Goal: Information Seeking & Learning: Learn about a topic

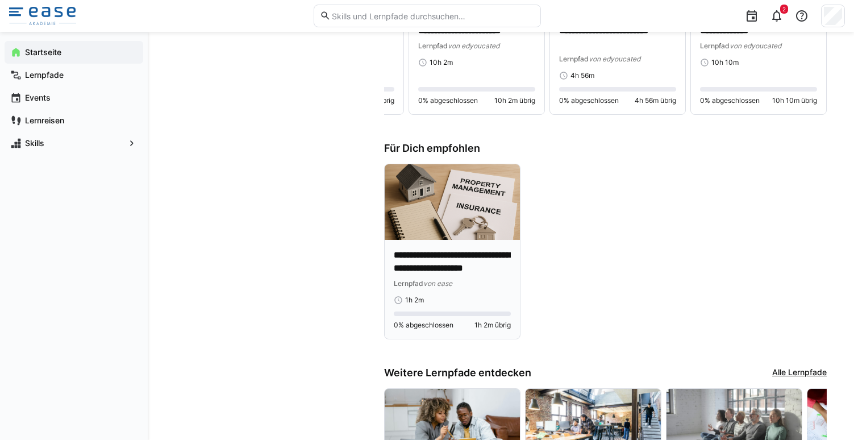
scroll to position [694, 0]
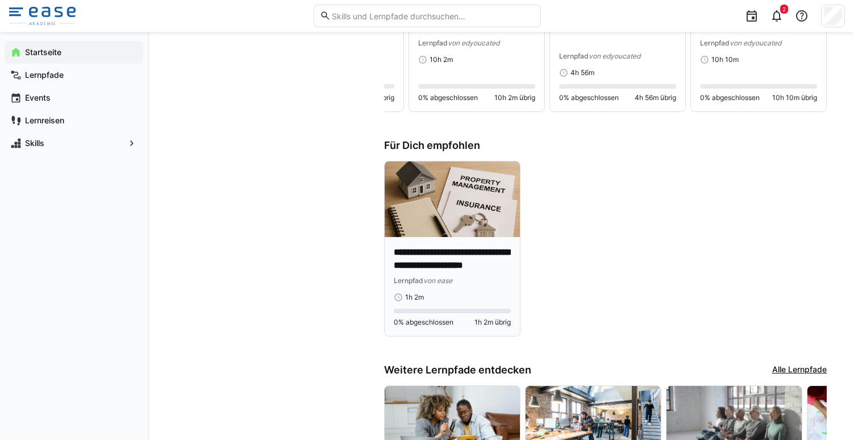
click at [459, 284] on div "Lernpfad von ease" at bounding box center [452, 280] width 117 height 11
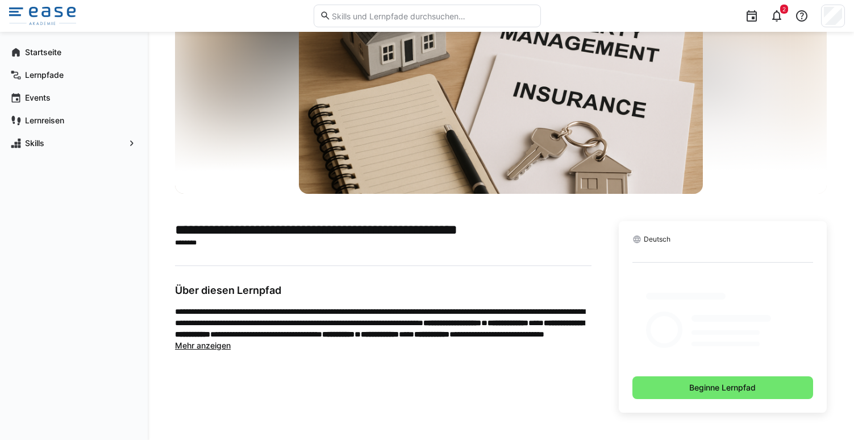
scroll to position [52, 0]
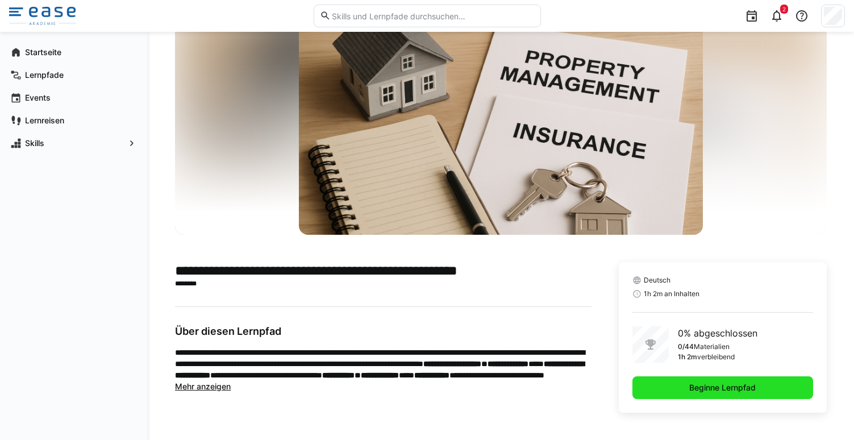
click at [726, 388] on span "Beginne Lernpfad" at bounding box center [723, 387] width 70 height 11
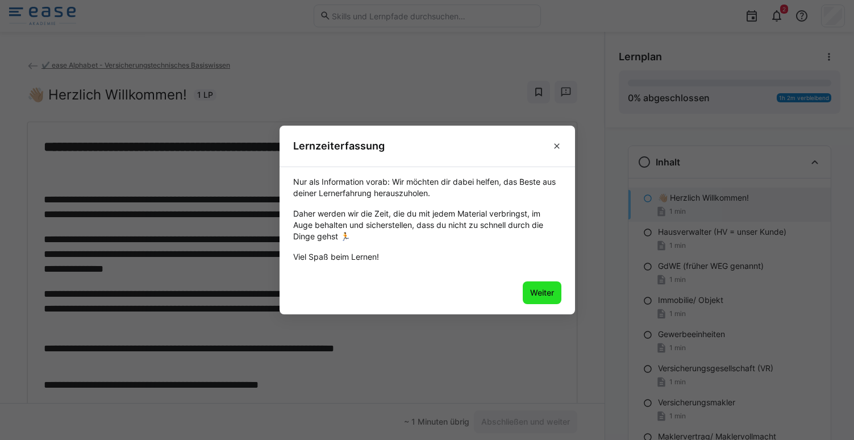
click at [549, 291] on span "Weiter" at bounding box center [542, 292] width 27 height 11
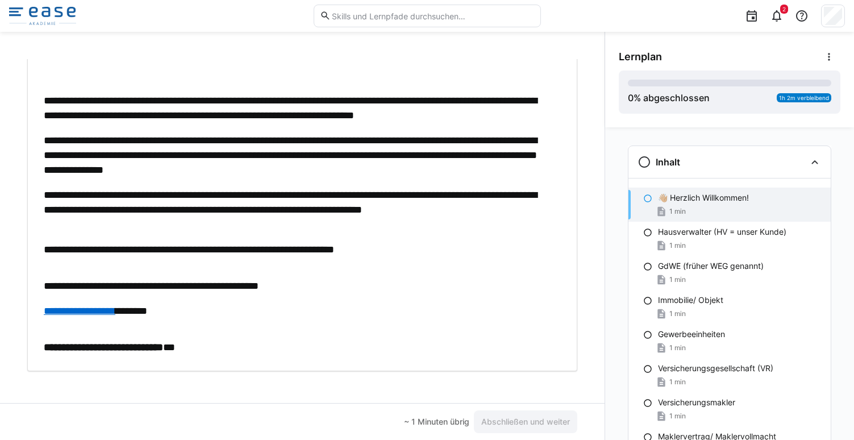
scroll to position [103, 0]
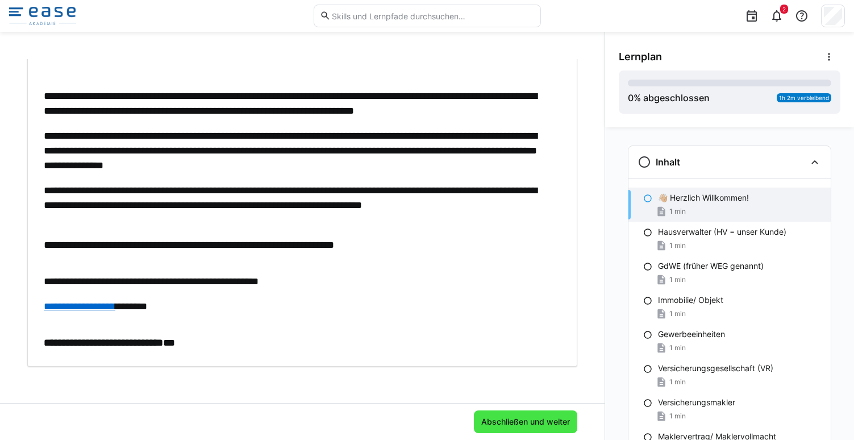
click at [534, 424] on span "Abschließen und weiter" at bounding box center [526, 421] width 92 height 11
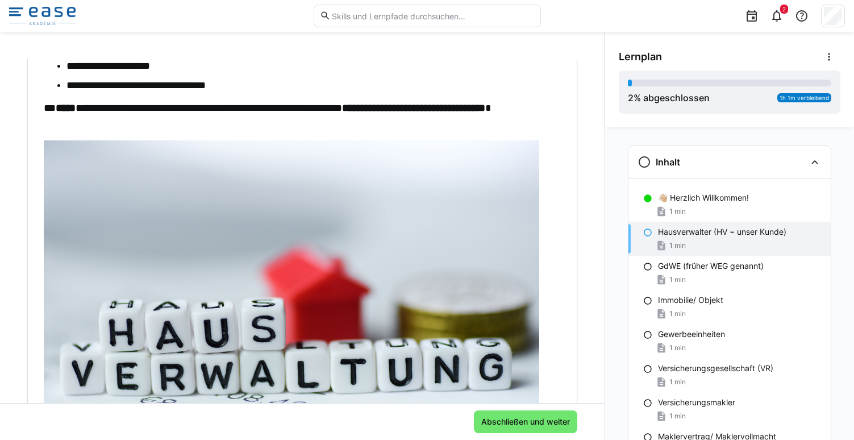
scroll to position [0, 0]
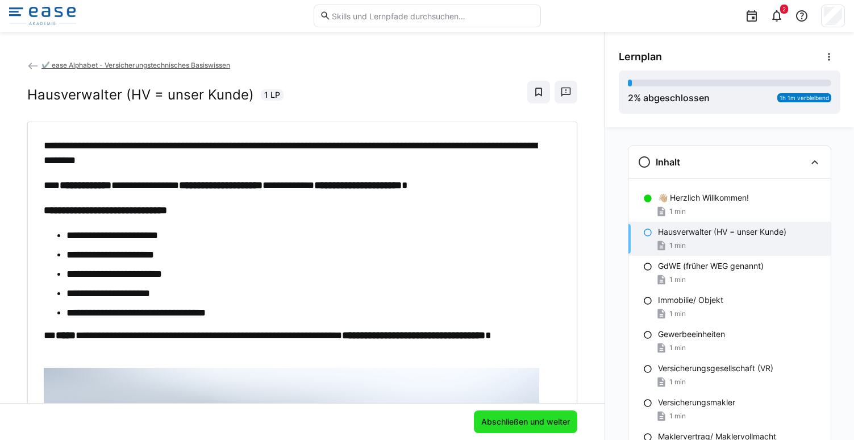
click at [509, 421] on span "Abschließen und weiter" at bounding box center [526, 421] width 92 height 11
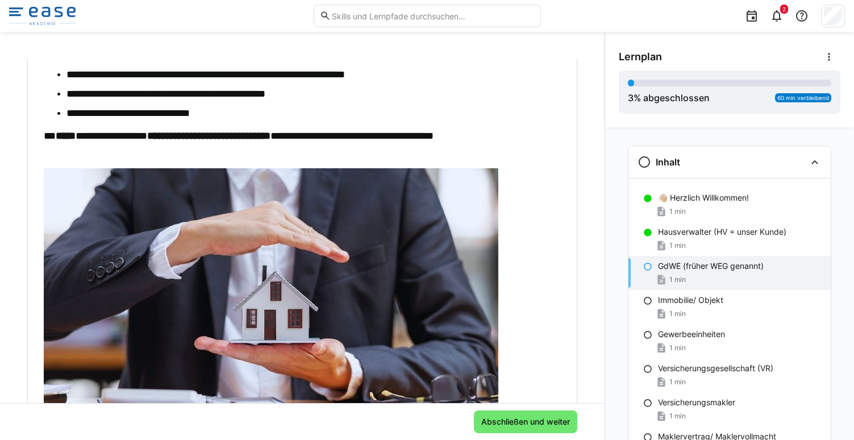
scroll to position [127, 0]
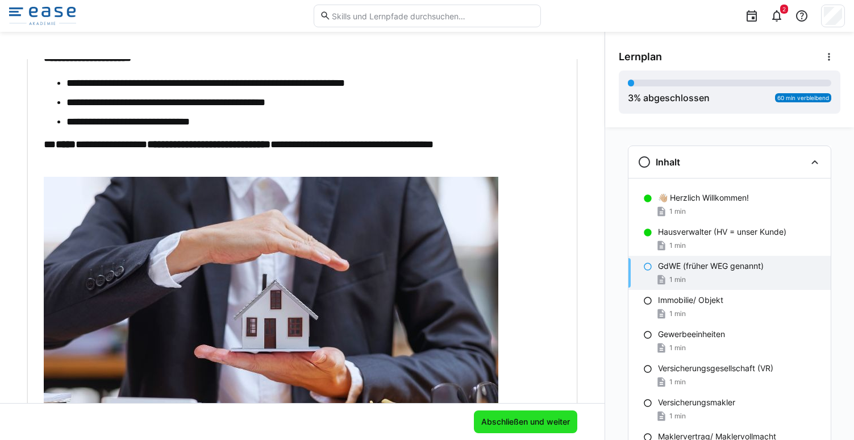
click at [501, 421] on span "Abschließen und weiter" at bounding box center [526, 421] width 92 height 11
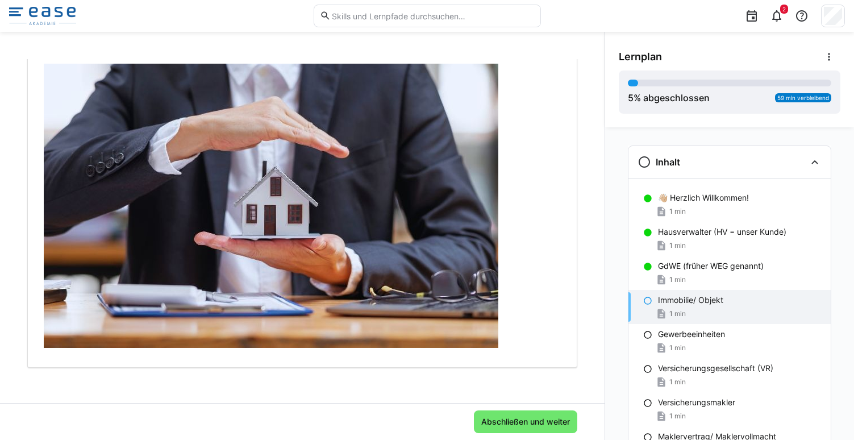
scroll to position [187, 0]
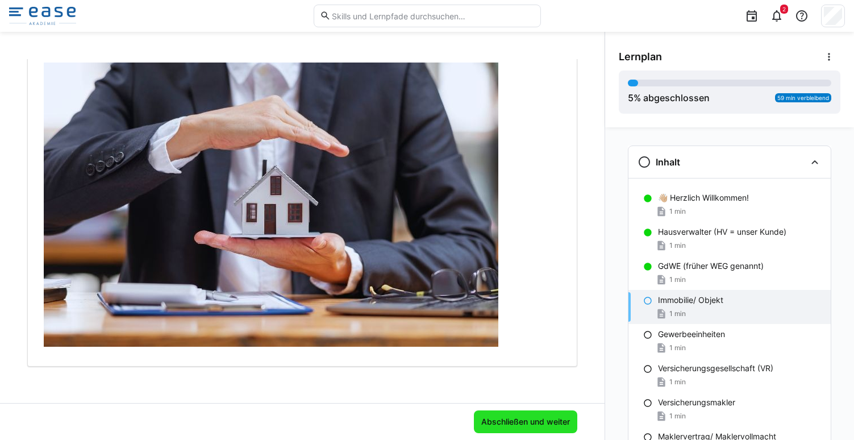
click at [550, 417] on span "Abschließen und weiter" at bounding box center [526, 421] width 92 height 11
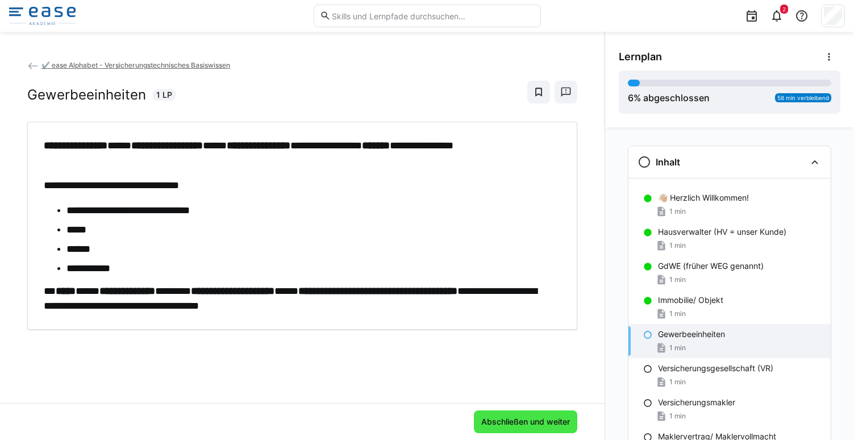
click at [515, 423] on span "Abschließen und weiter" at bounding box center [526, 421] width 92 height 11
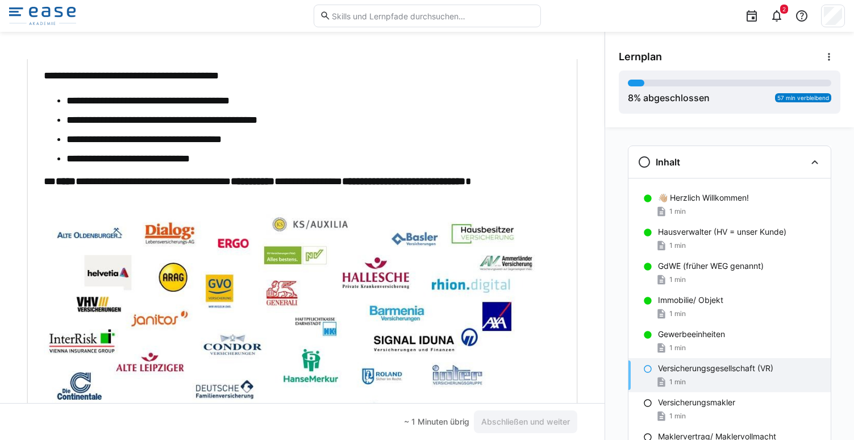
scroll to position [100, 0]
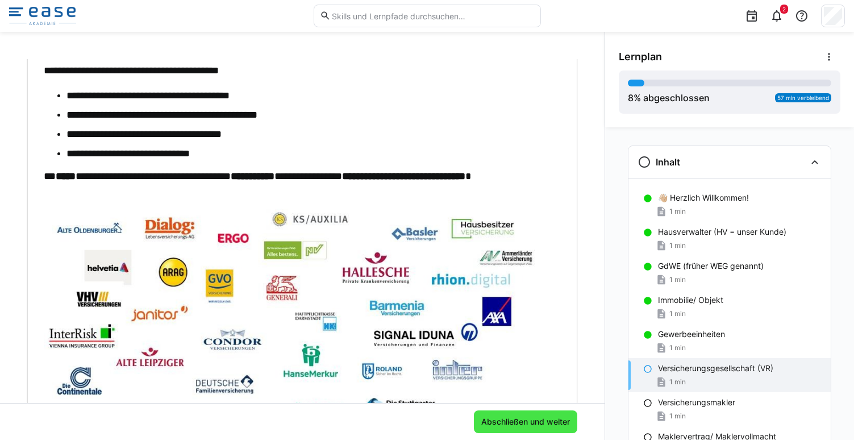
click at [533, 427] on span "Abschließen und weiter" at bounding box center [526, 421] width 92 height 11
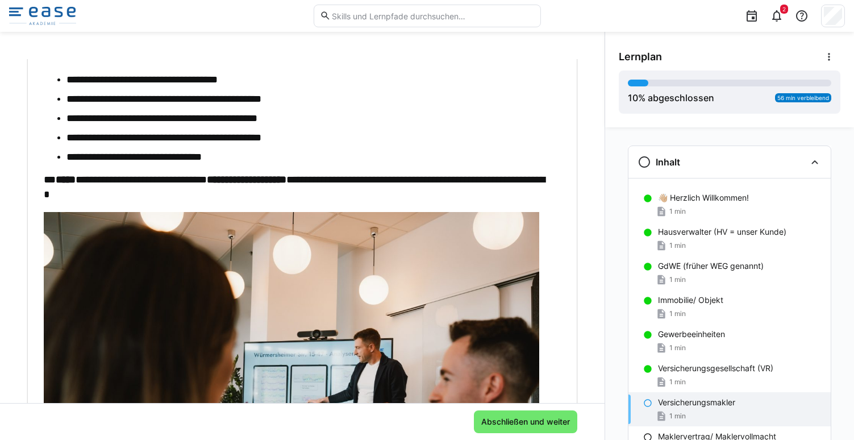
scroll to position [135, 0]
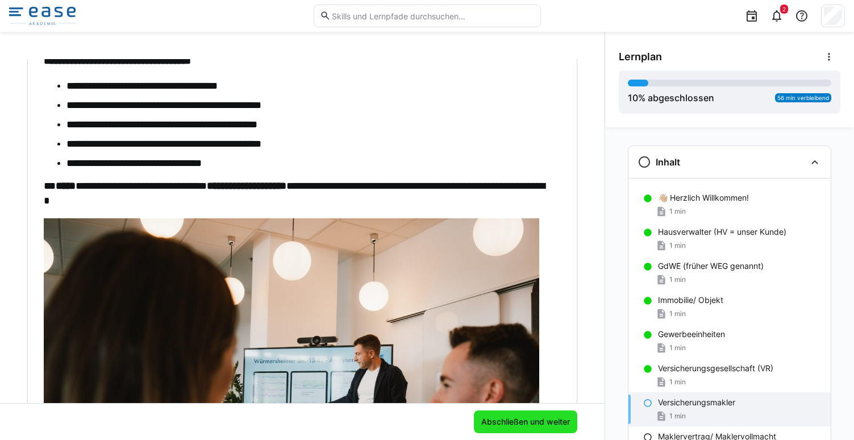
click at [502, 429] on span "Abschließen und weiter" at bounding box center [525, 421] width 103 height 23
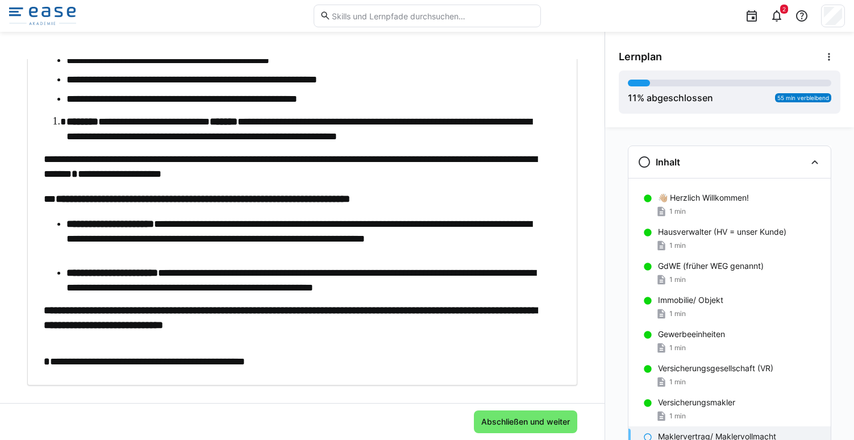
scroll to position [345, 0]
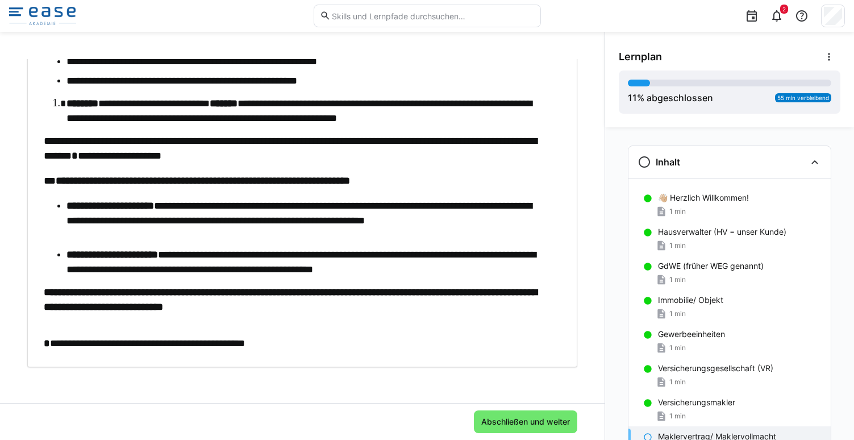
click at [226, 331] on div "**********" at bounding box center [297, 72] width 506 height 557
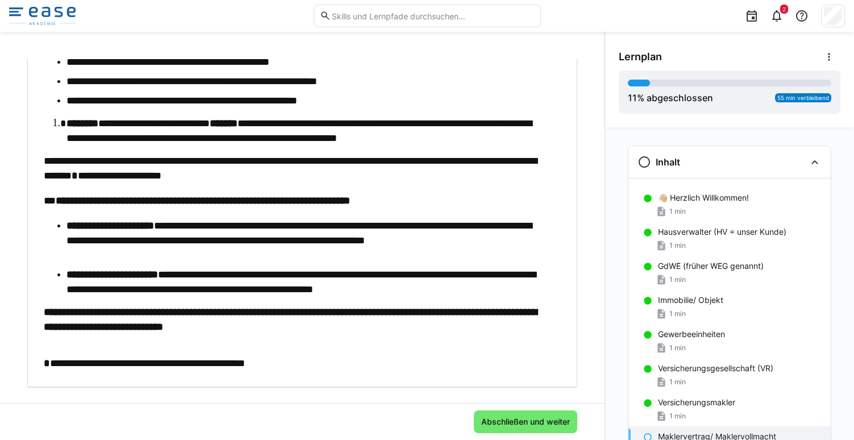
scroll to position [317, 0]
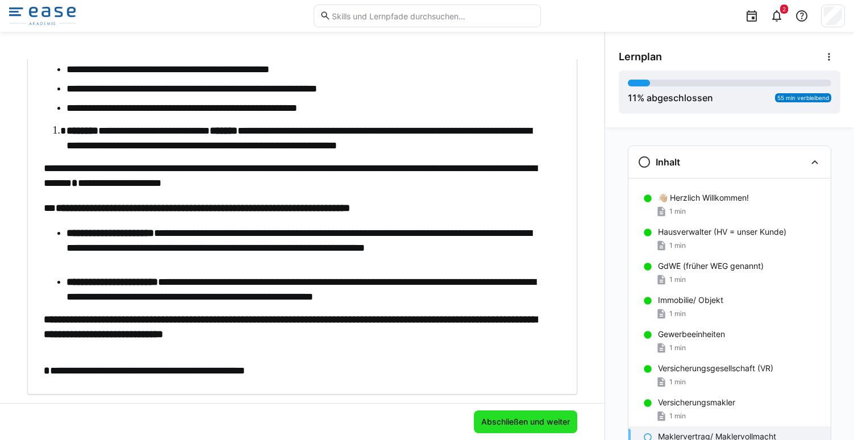
click at [521, 416] on span "Abschließen und weiter" at bounding box center [525, 421] width 103 height 23
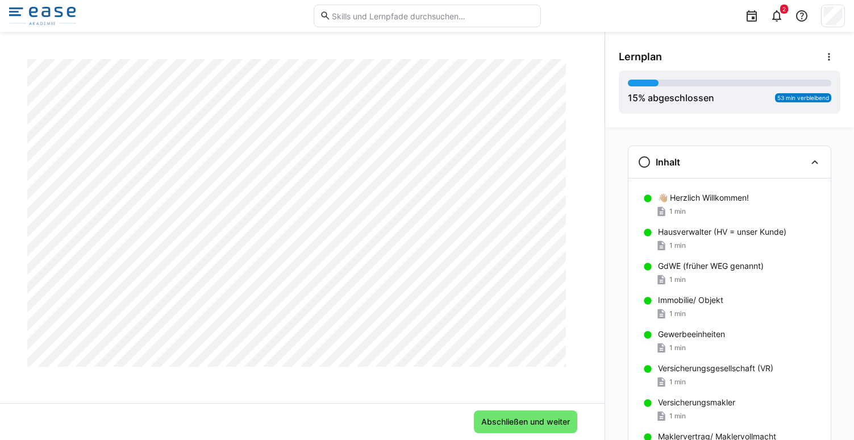
scroll to position [6620, 0]
click at [529, 428] on span "Abschließen und weiter" at bounding box center [525, 421] width 103 height 23
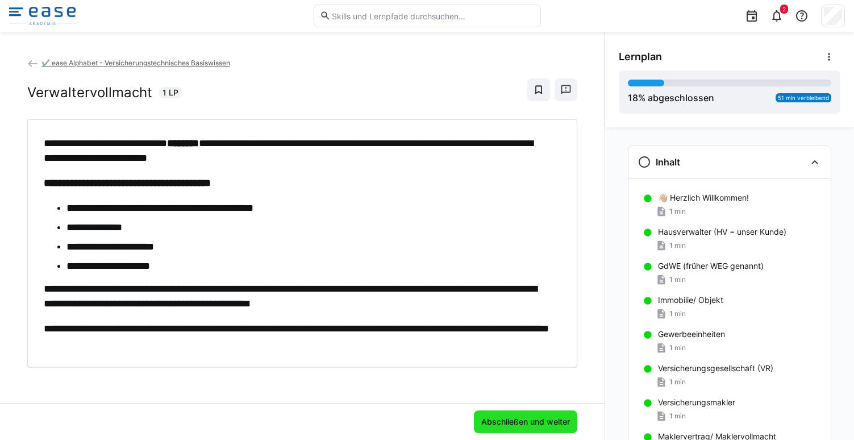
click at [509, 422] on span "Abschließen und weiter" at bounding box center [526, 421] width 92 height 11
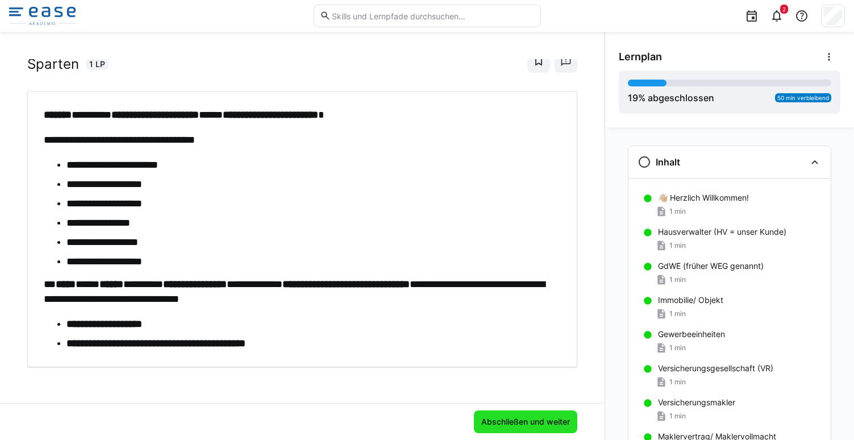
click at [540, 428] on span "Abschließen und weiter" at bounding box center [525, 421] width 103 height 23
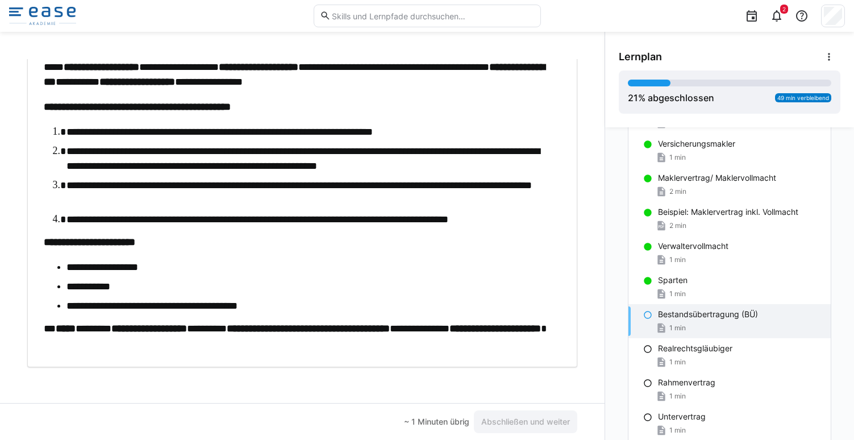
scroll to position [232, 0]
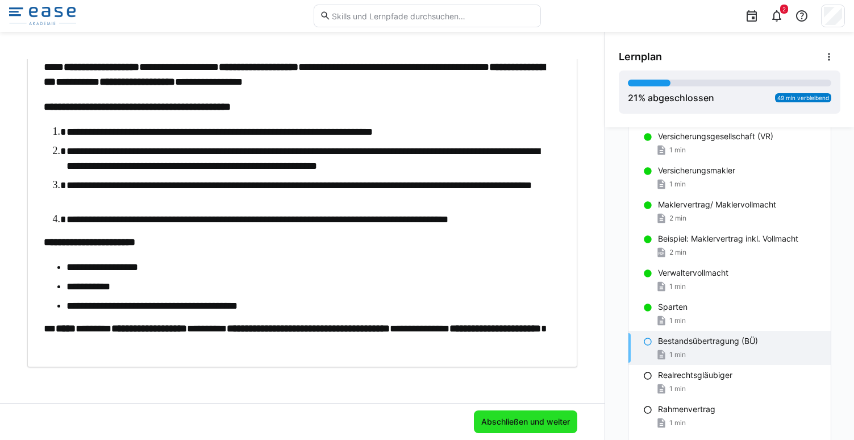
click at [529, 420] on span "Abschließen und weiter" at bounding box center [526, 421] width 92 height 11
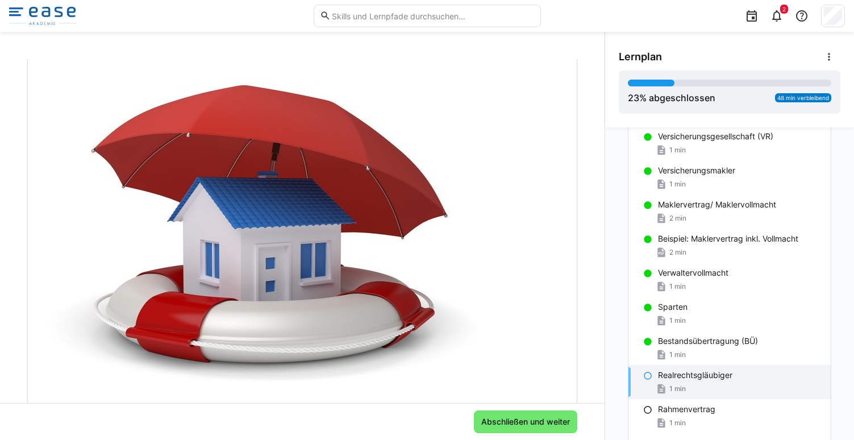
scroll to position [352, 0]
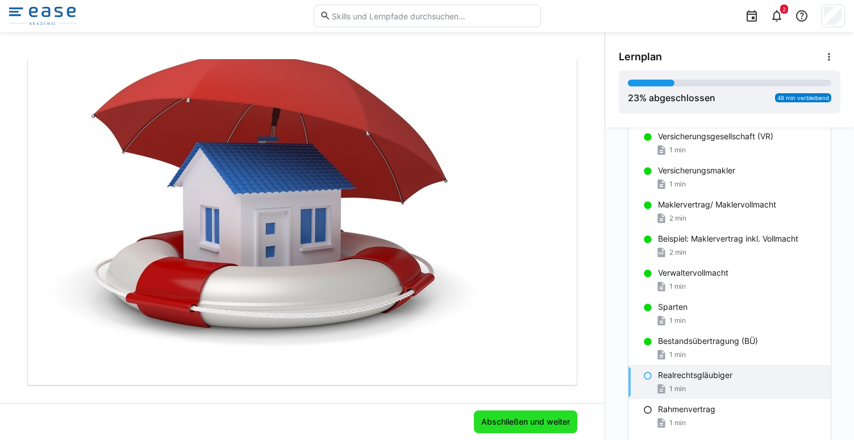
click at [534, 418] on span "Abschließen und weiter" at bounding box center [526, 421] width 92 height 11
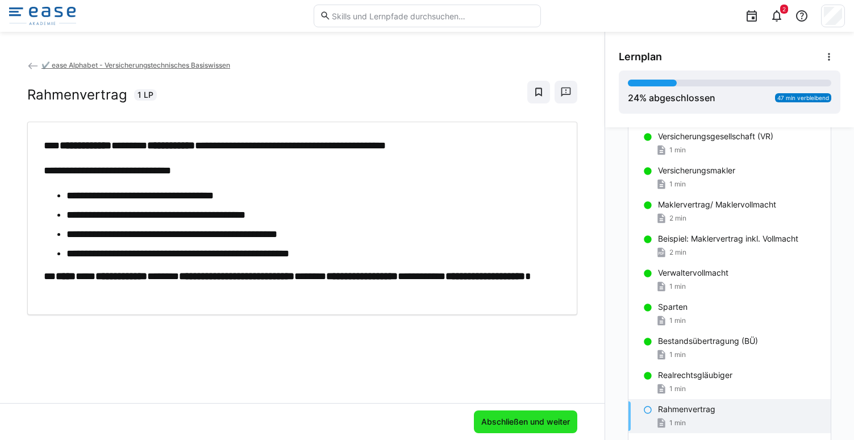
click at [518, 427] on span "Abschließen und weiter" at bounding box center [526, 421] width 92 height 11
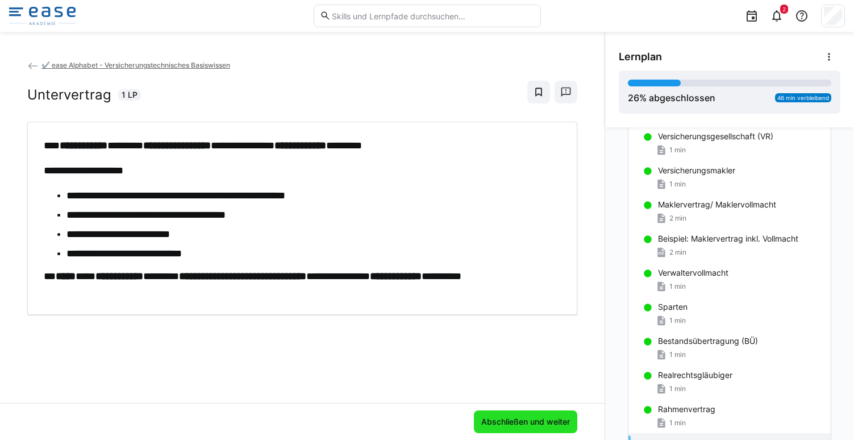
click at [518, 416] on span "Abschließen und weiter" at bounding box center [526, 421] width 92 height 11
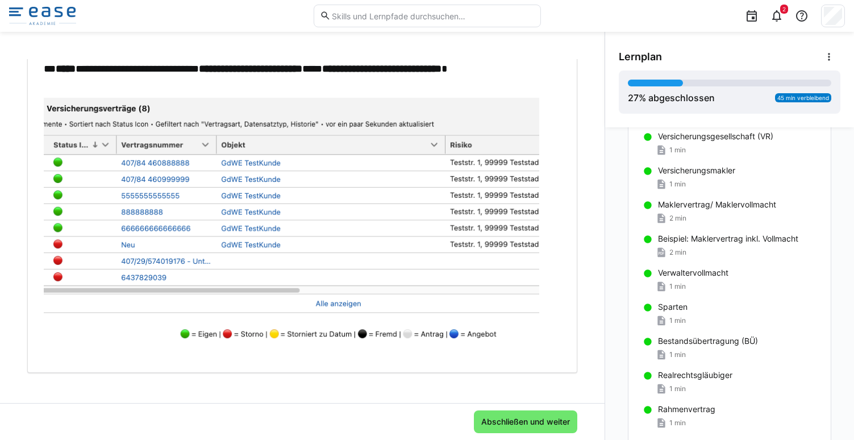
scroll to position [209, 0]
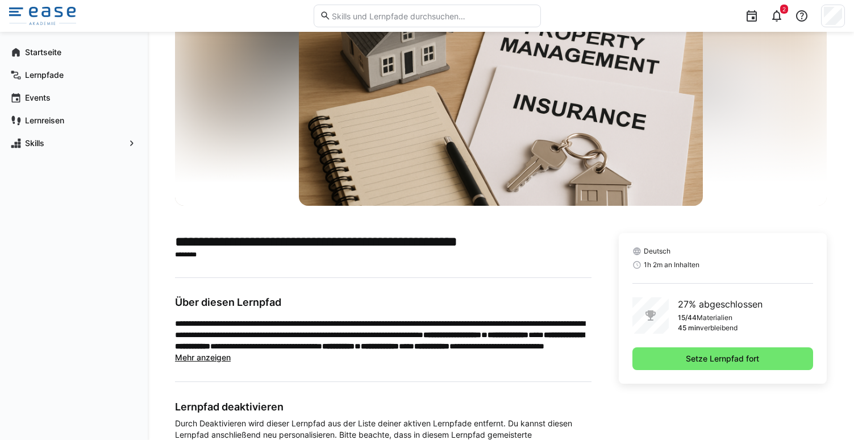
scroll to position [92, 0]
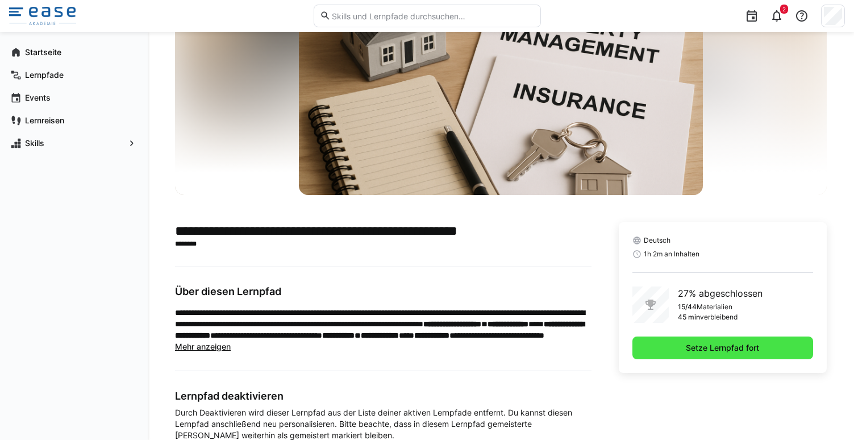
click at [745, 346] on span "Setze Lernpfad fort" at bounding box center [722, 347] width 77 height 11
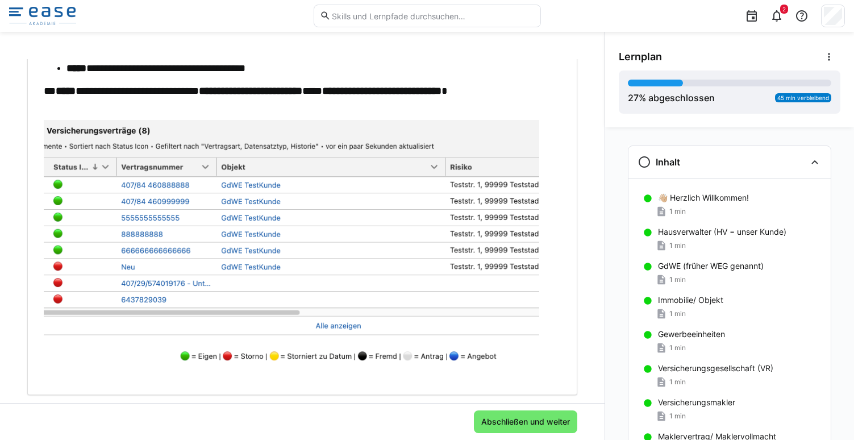
scroll to position [209, 0]
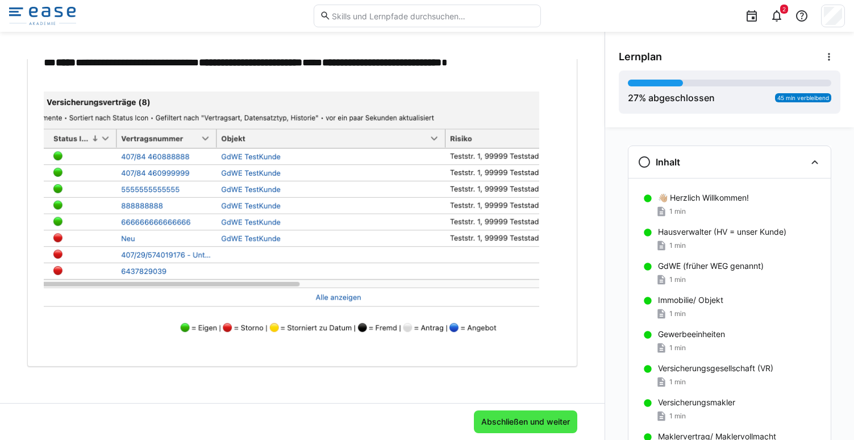
click at [480, 423] on span "Abschließen und weiter" at bounding box center [526, 421] width 92 height 11
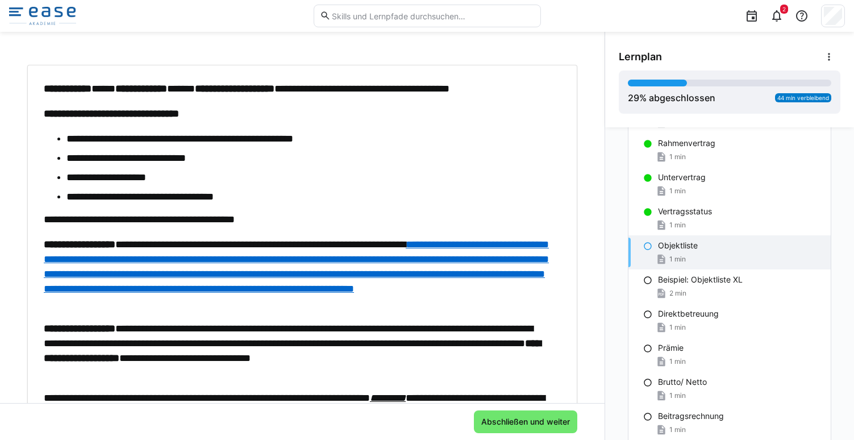
scroll to position [73, 0]
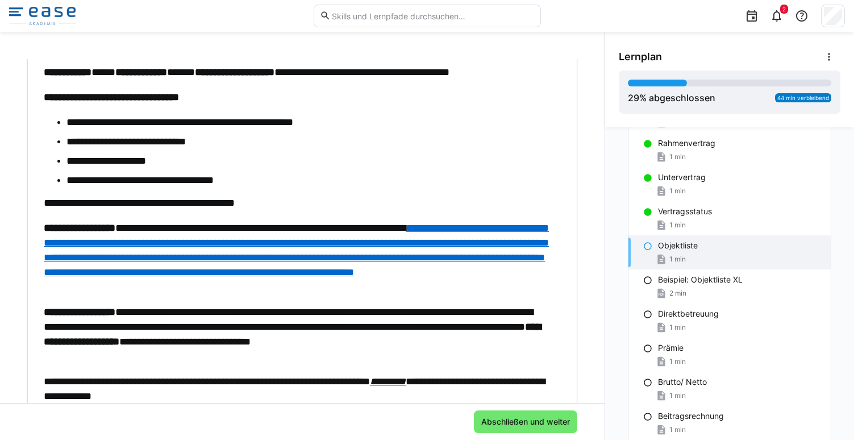
click at [230, 258] on a"] "**********" at bounding box center [296, 250] width 505 height 55
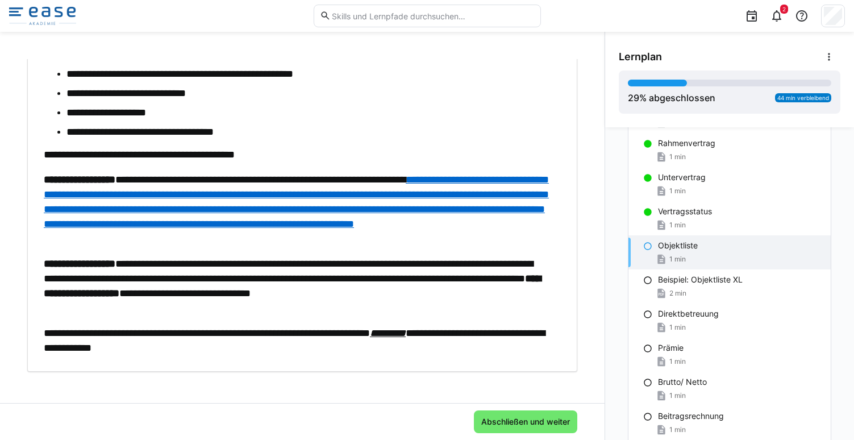
scroll to position [126, 0]
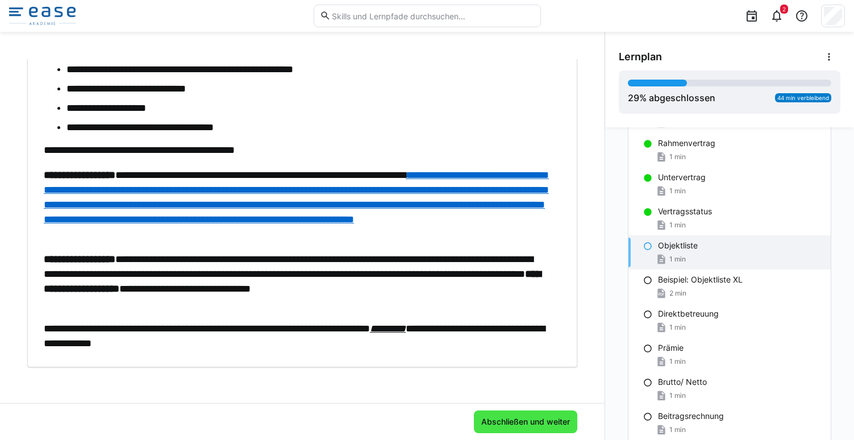
click at [517, 422] on span "Abschließen und weiter" at bounding box center [526, 421] width 92 height 11
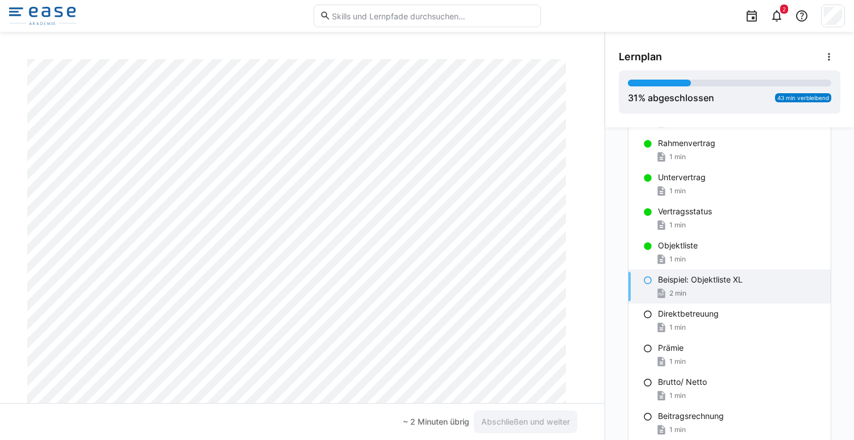
scroll to position [0, 0]
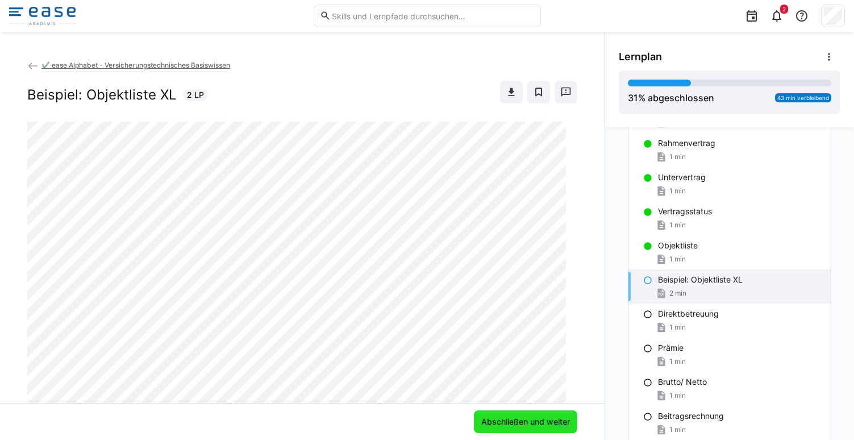
click at [524, 415] on span "Abschließen und weiter" at bounding box center [525, 421] width 103 height 23
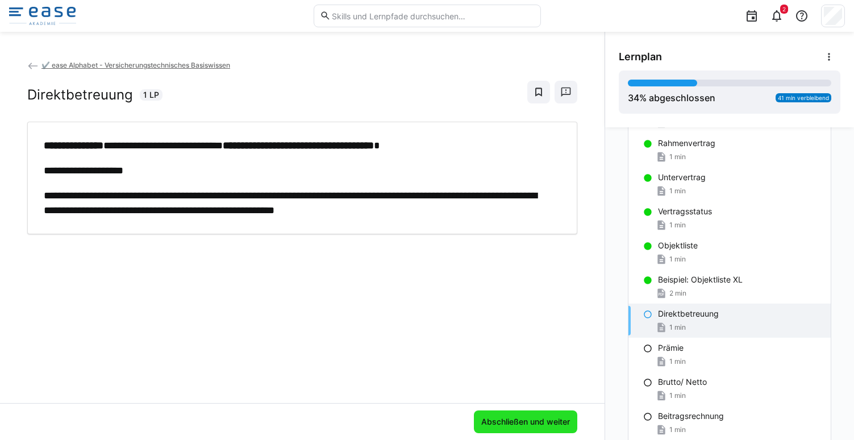
click at [546, 421] on span "Abschließen und weiter" at bounding box center [526, 421] width 92 height 11
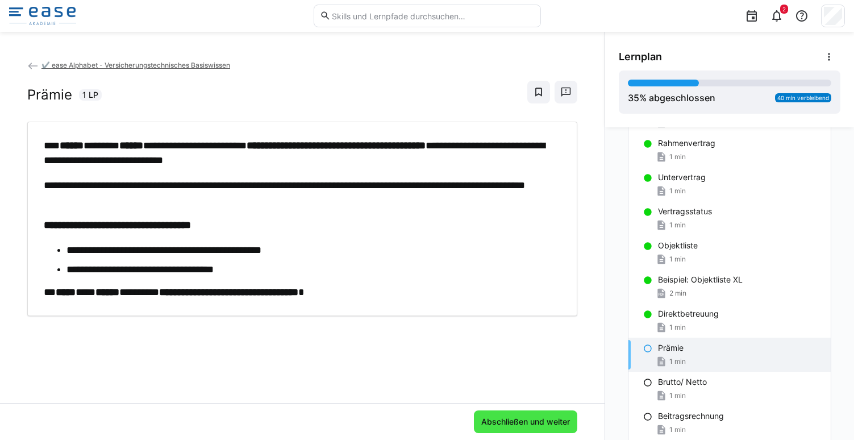
click at [495, 424] on span "Abschließen und weiter" at bounding box center [526, 421] width 92 height 11
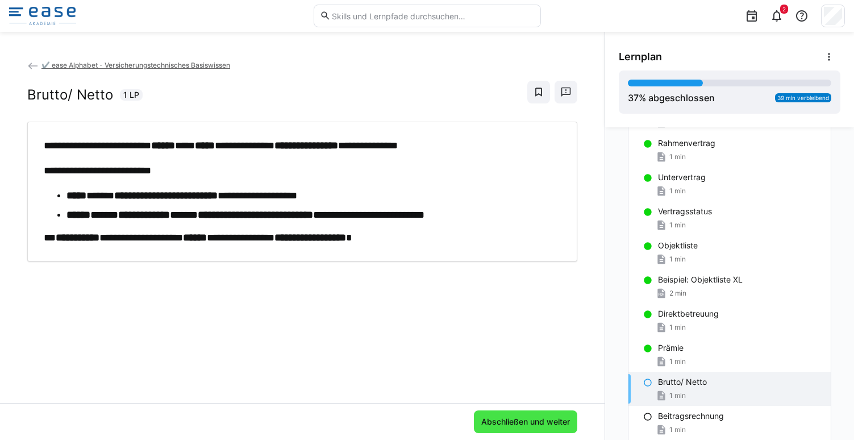
click at [514, 423] on span "Abschließen und weiter" at bounding box center [526, 421] width 92 height 11
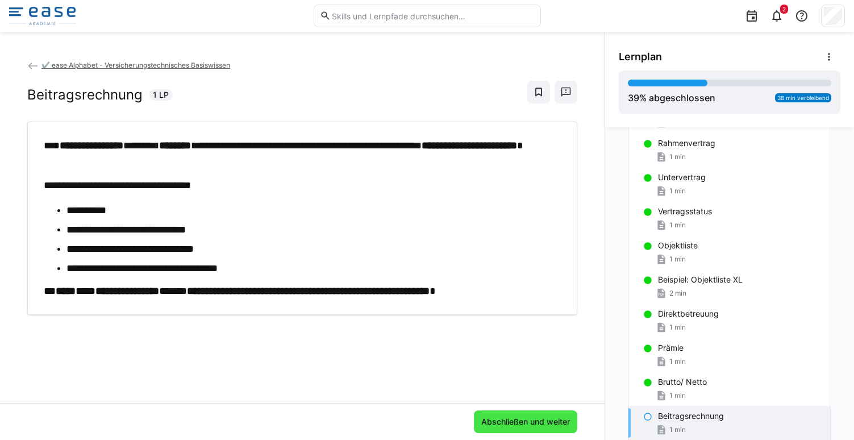
click at [514, 420] on span "Abschließen und weiter" at bounding box center [526, 421] width 92 height 11
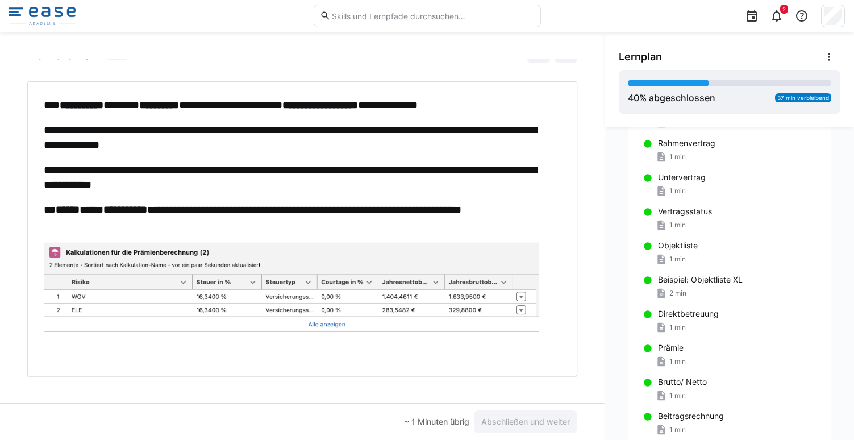
scroll to position [48, 0]
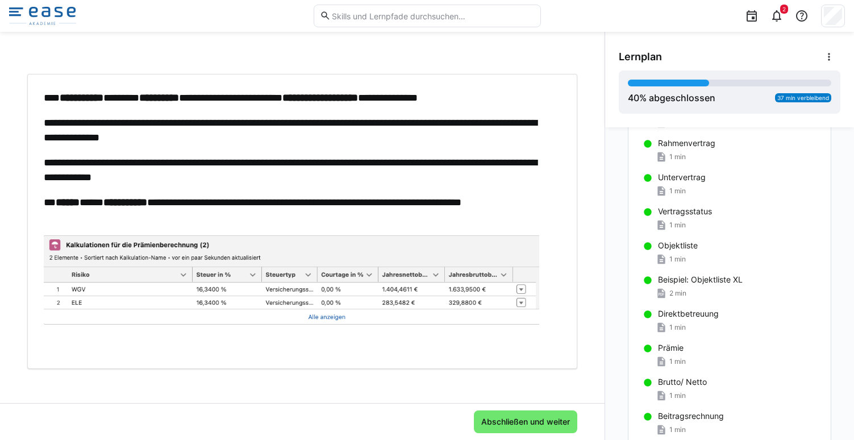
click at [295, 99] on p "**********" at bounding box center [297, 97] width 506 height 15
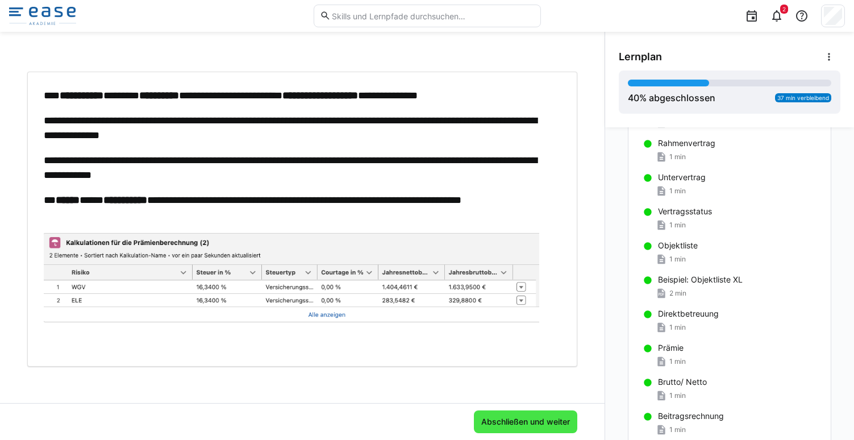
click at [523, 424] on span "Abschließen und weiter" at bounding box center [526, 421] width 92 height 11
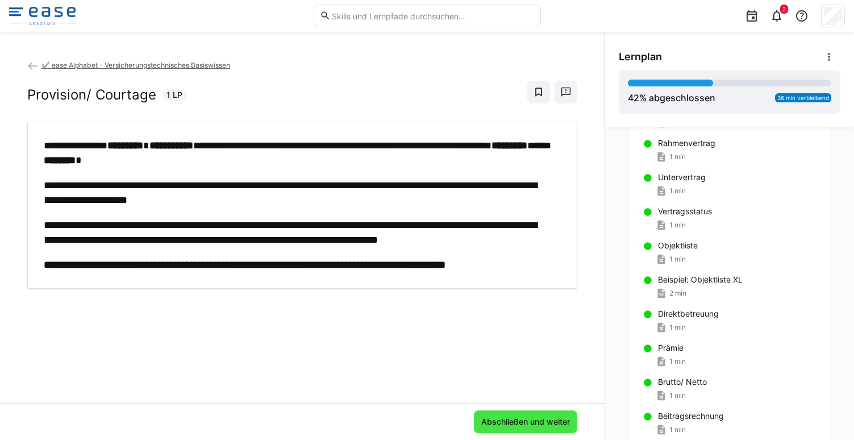
scroll to position [0, 0]
click at [531, 427] on span "Abschließen und weiter" at bounding box center [526, 421] width 92 height 11
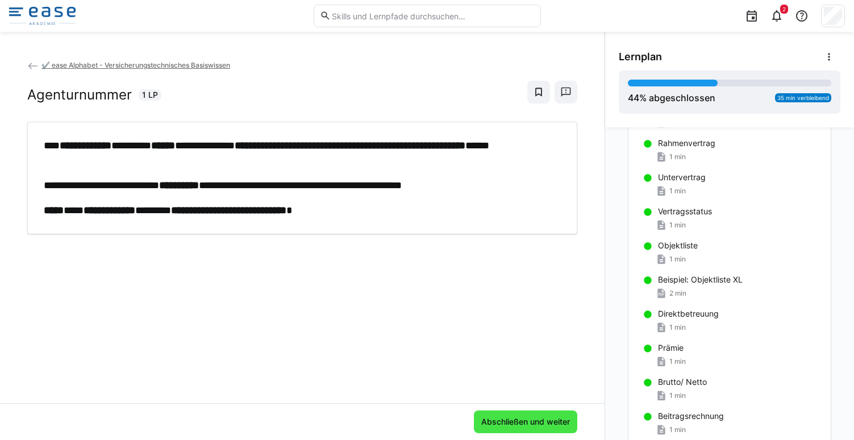
click at [532, 418] on span "Abschließen und weiter" at bounding box center [526, 421] width 92 height 11
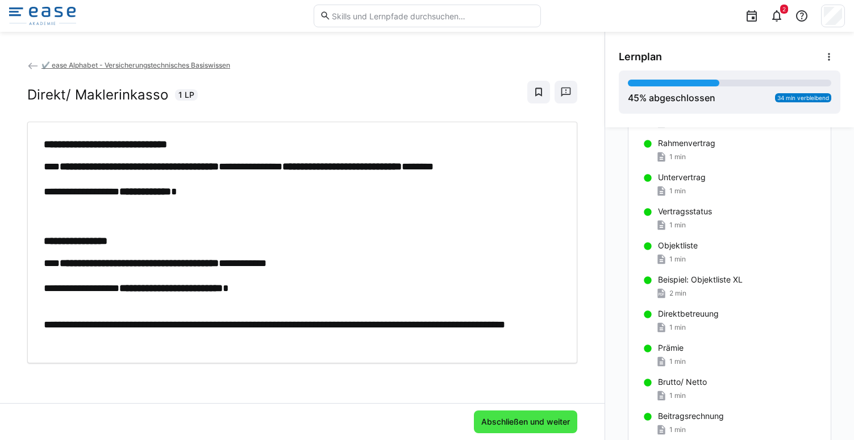
click at [518, 424] on span "Abschließen und weiter" at bounding box center [526, 421] width 92 height 11
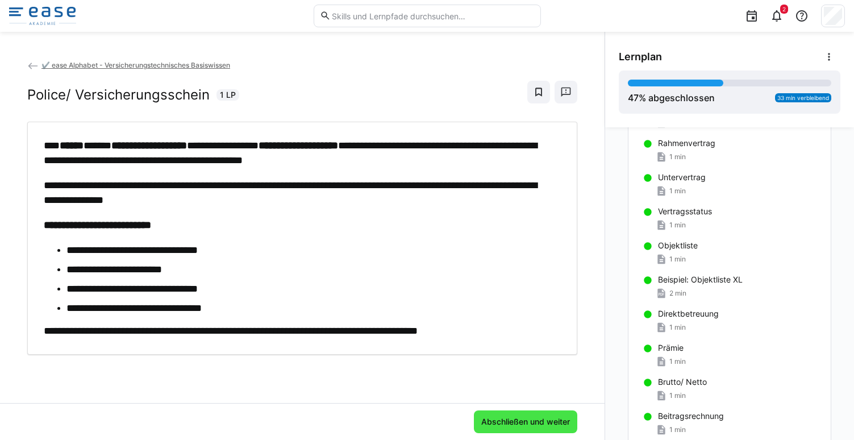
click at [515, 417] on span "Abschließen und weiter" at bounding box center [526, 421] width 92 height 11
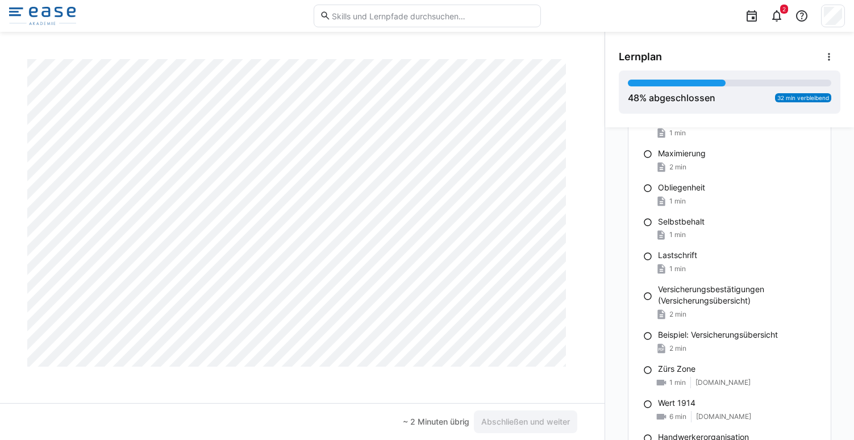
scroll to position [1164, 0]
click at [507, 421] on span "Abschließen und weiter" at bounding box center [526, 421] width 92 height 11
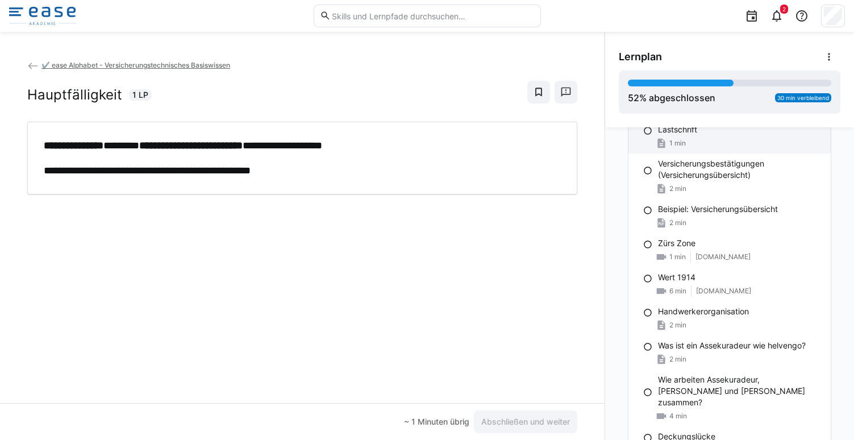
scroll to position [1194, 0]
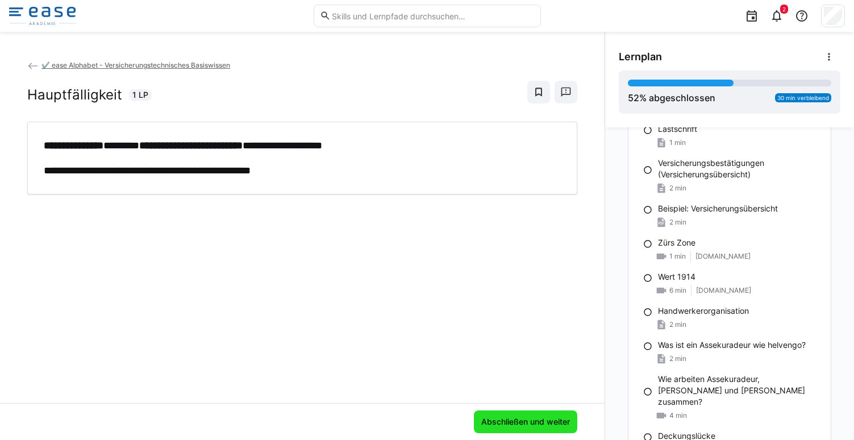
click at [537, 420] on span "Abschließen und weiter" at bounding box center [526, 421] width 92 height 11
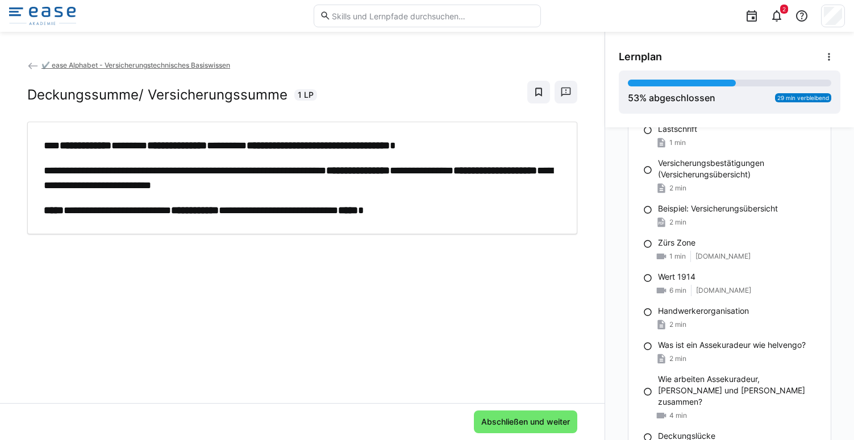
drag, startPoint x: 354, startPoint y: 370, endPoint x: 496, endPoint y: 277, distance: 169.8
click at [496, 277] on div "**********" at bounding box center [302, 231] width 605 height 344
click at [509, 417] on span "Abschließen und weiter" at bounding box center [526, 421] width 92 height 11
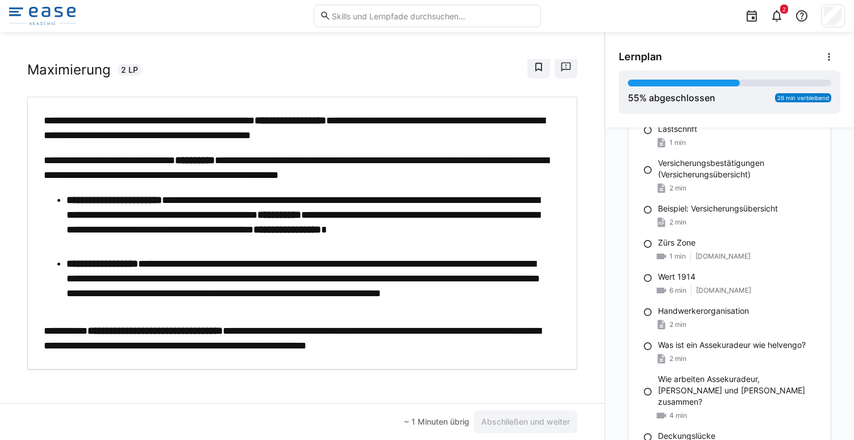
scroll to position [27, 0]
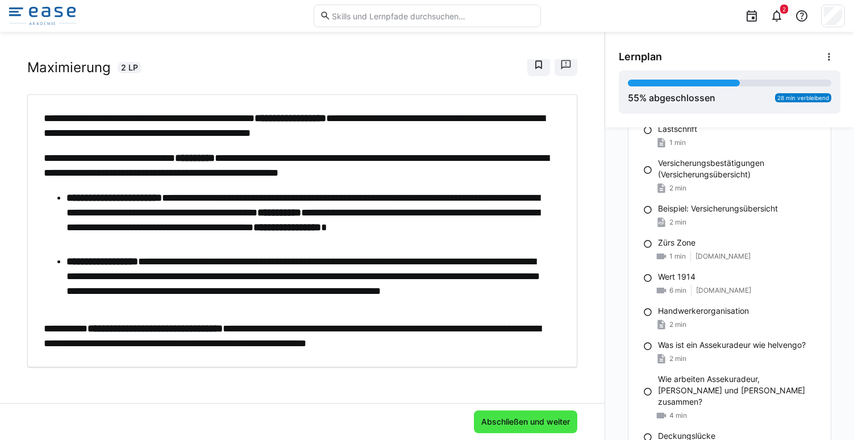
click at [518, 425] on span "Abschließen und weiter" at bounding box center [526, 421] width 92 height 11
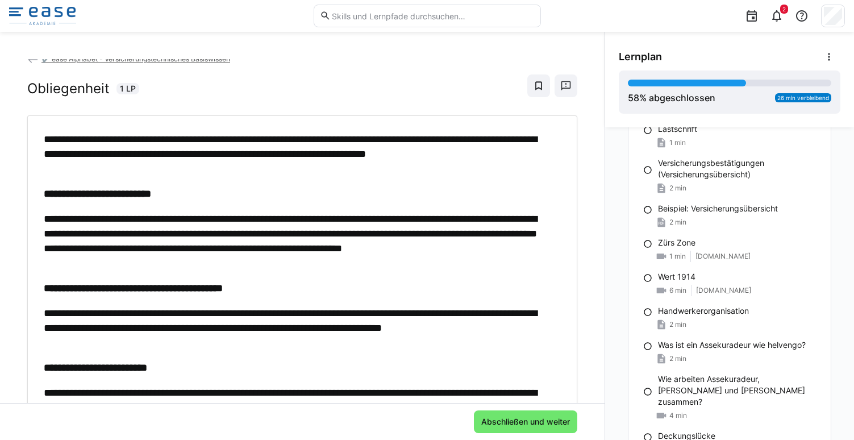
scroll to position [0, 0]
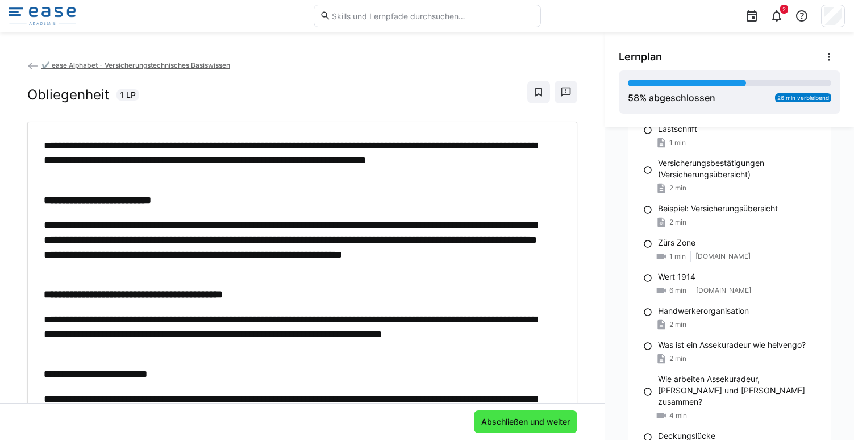
click at [544, 422] on span "Abschließen und weiter" at bounding box center [526, 421] width 92 height 11
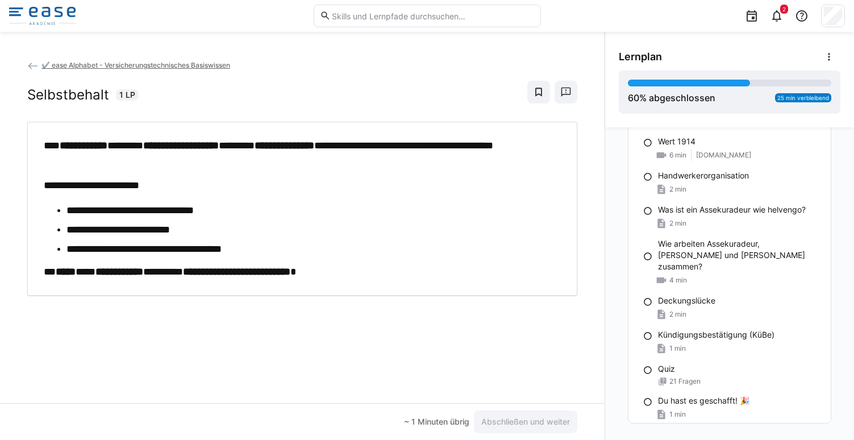
scroll to position [1348, 0]
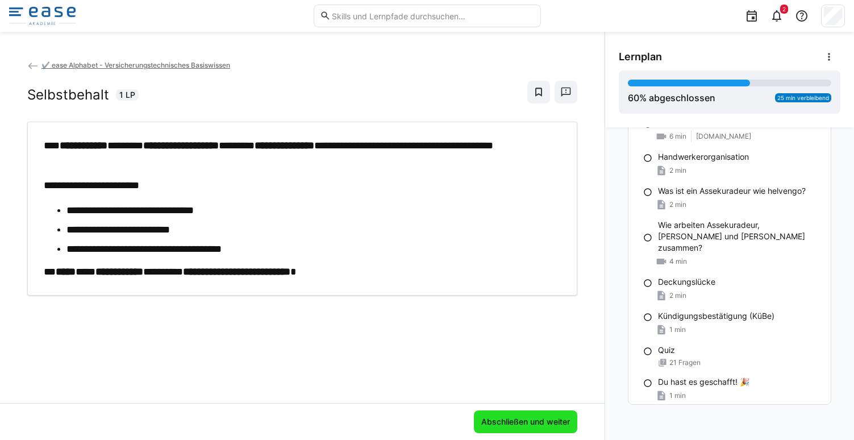
click at [541, 421] on span "Abschließen und weiter" at bounding box center [526, 421] width 92 height 11
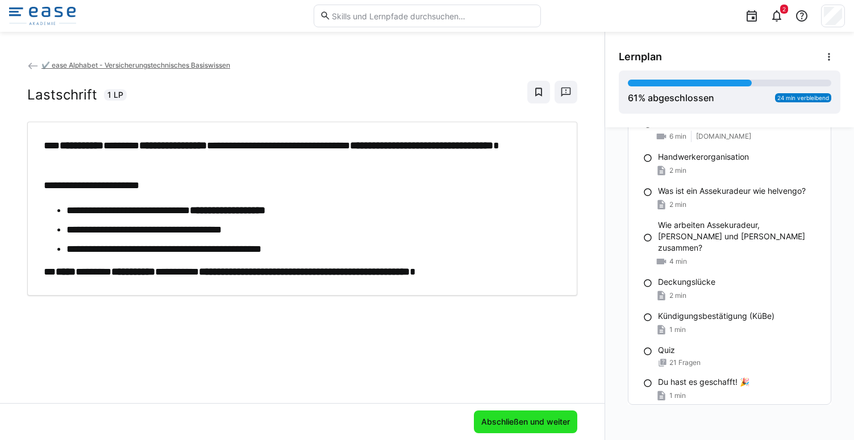
click at [502, 420] on span "Abschließen und weiter" at bounding box center [526, 421] width 92 height 11
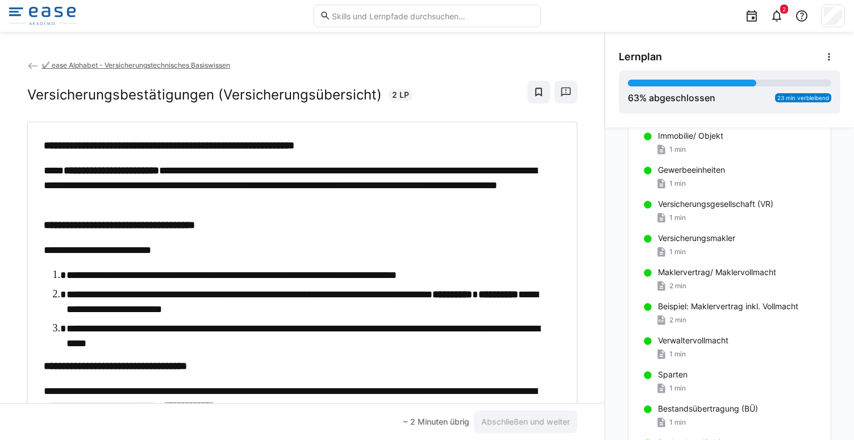
scroll to position [0, 0]
